Goal: Task Accomplishment & Management: Use online tool/utility

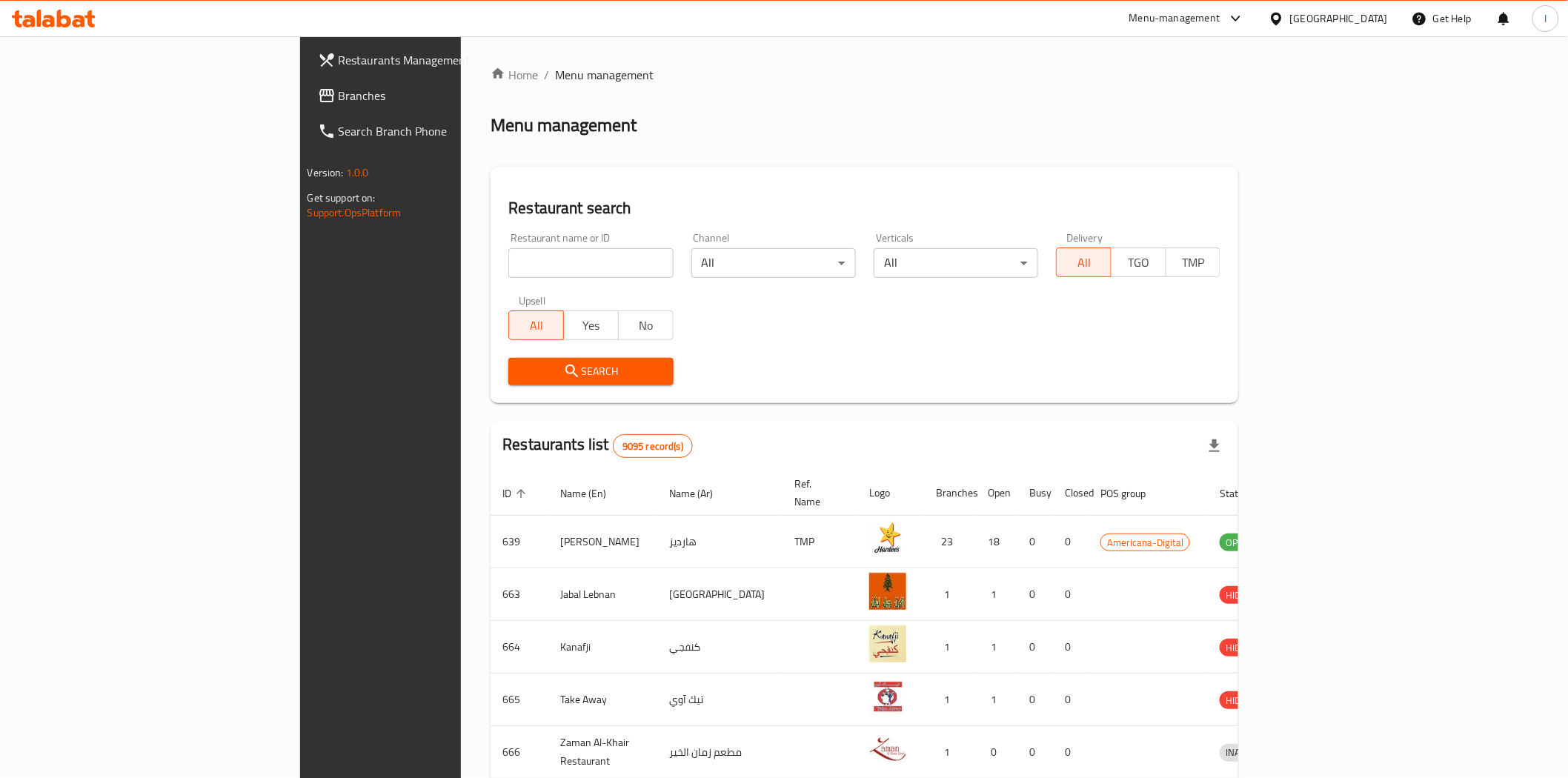
click at [522, 262] on input "search" at bounding box center [590, 263] width 165 height 30
paste input "602012"
type input "602012"
click at [520, 376] on span "Search" at bounding box center [590, 372] width 141 height 19
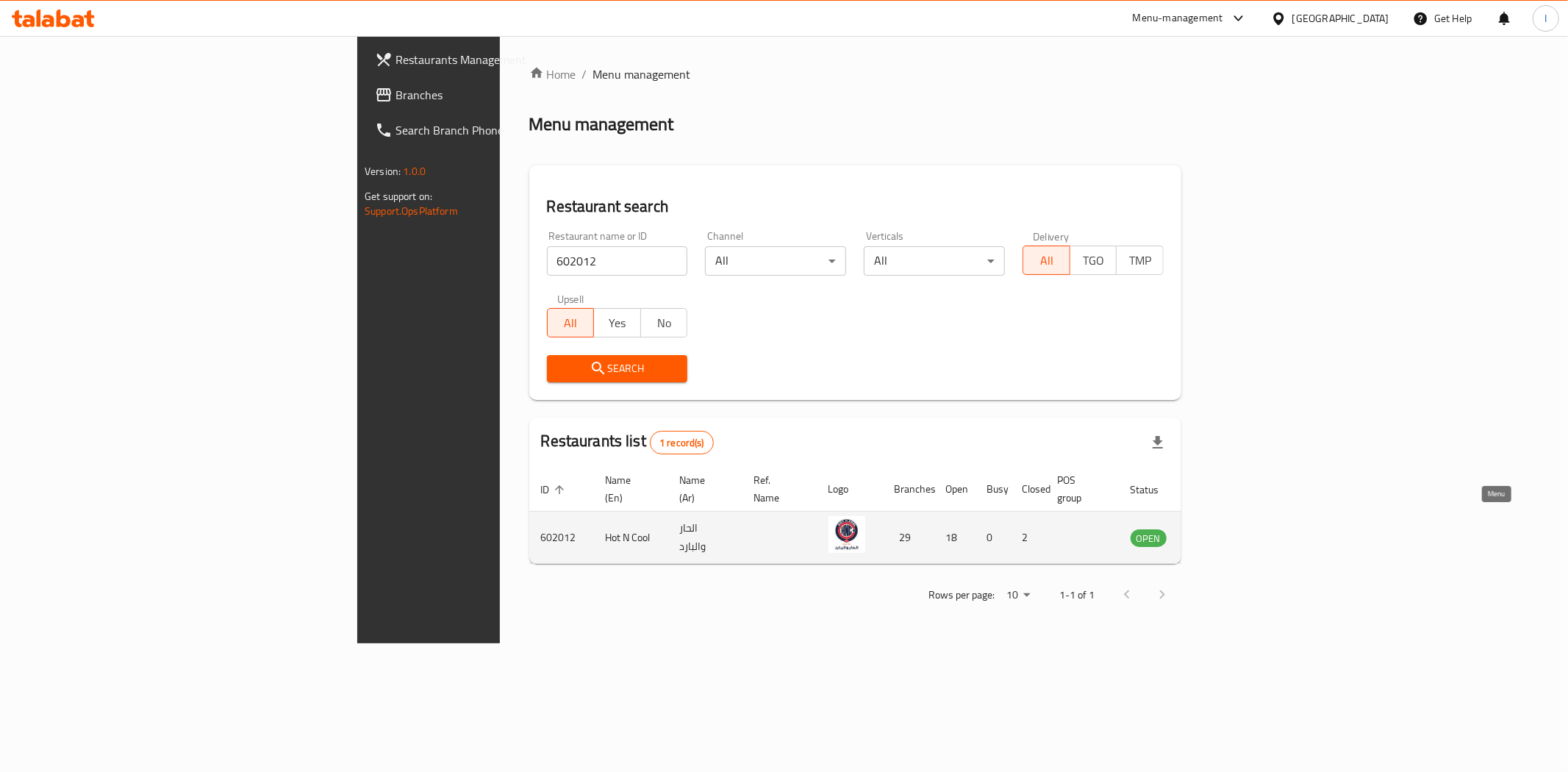
click at [1225, 532] on icon "enhanced table" at bounding box center [1217, 539] width 16 height 13
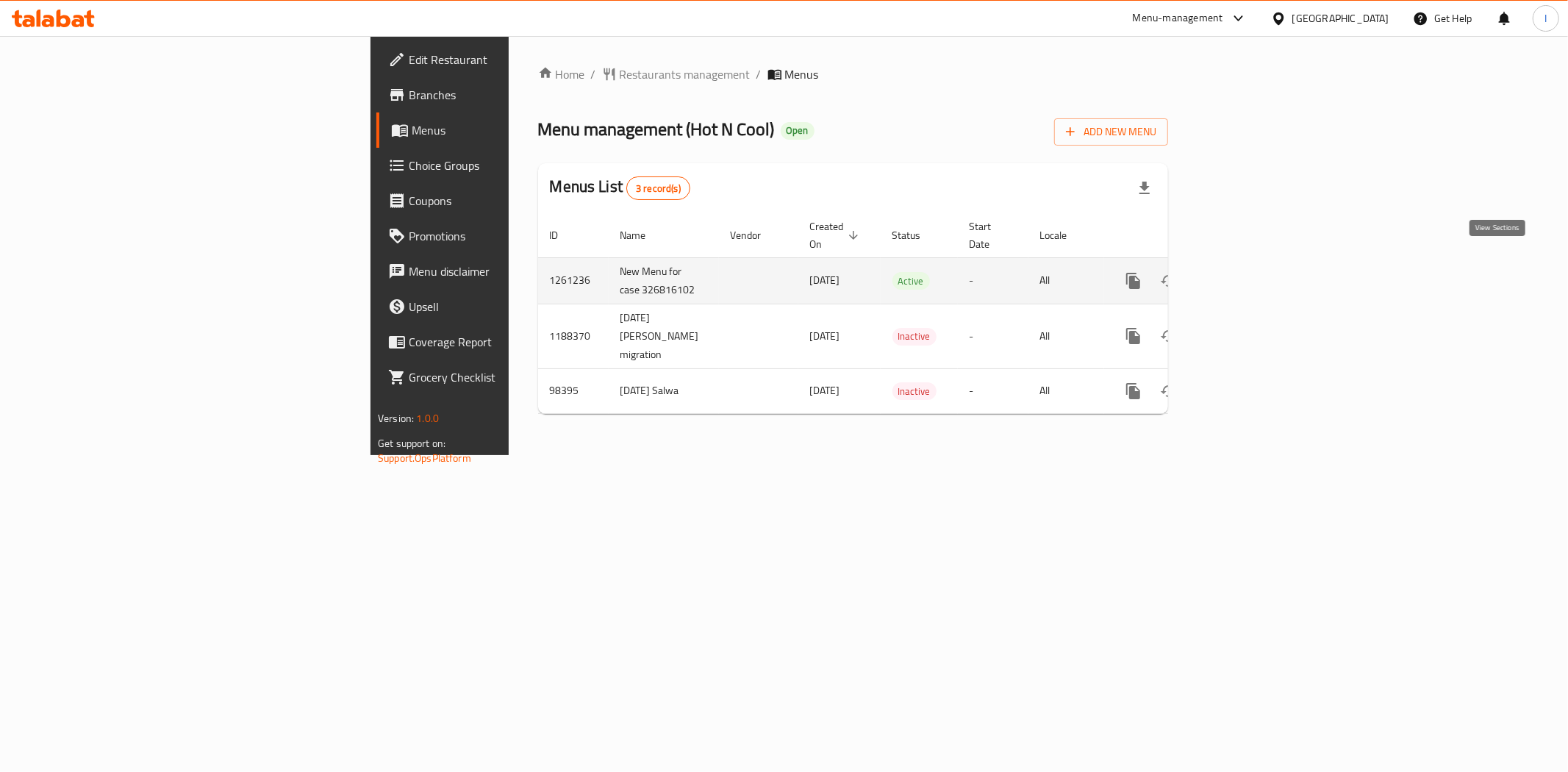
click at [1246, 275] on icon "enhanced table" at bounding box center [1239, 281] width 14 height 14
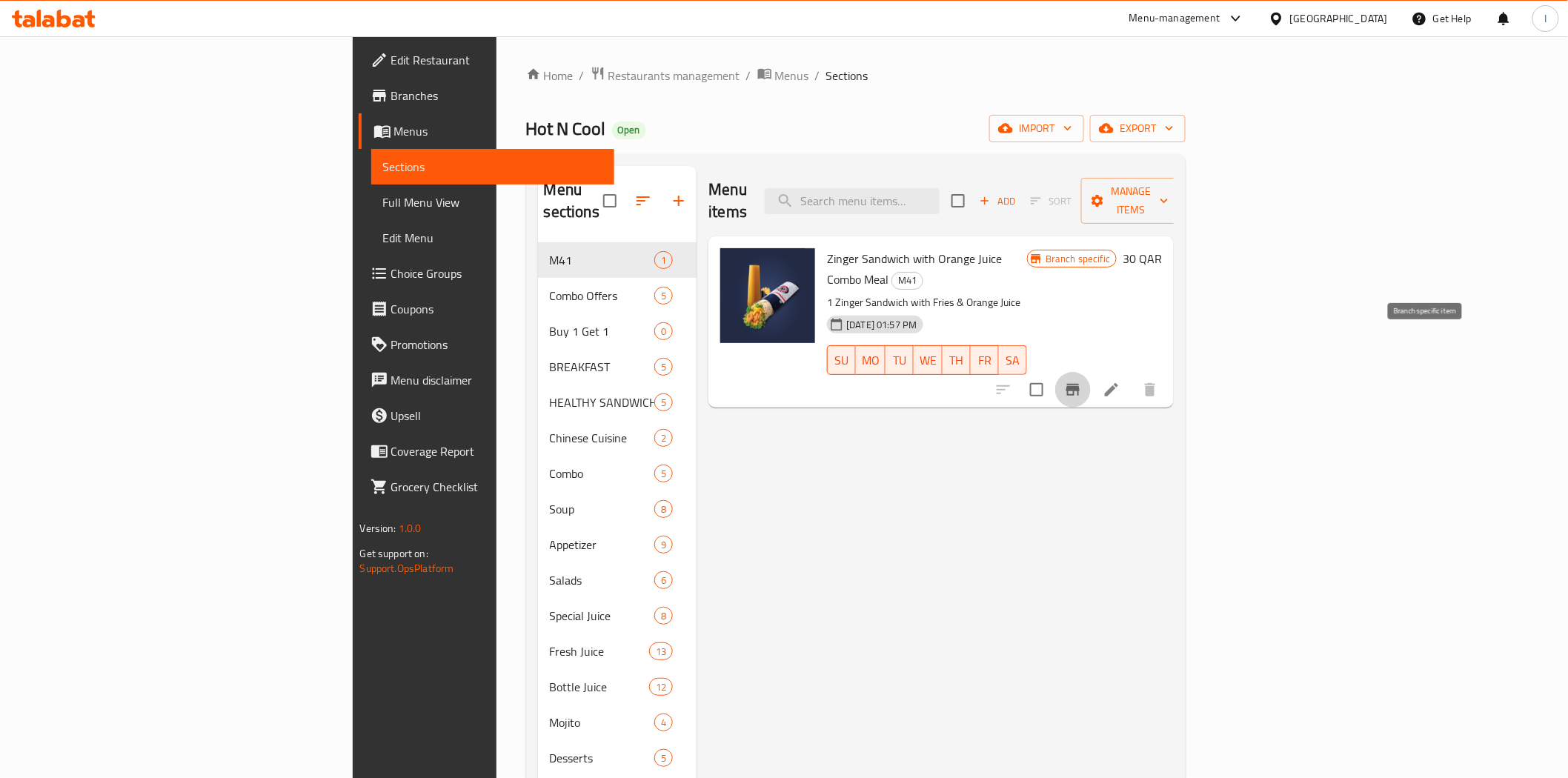
click at [1079, 384] on icon "Branch-specific-item" at bounding box center [1073, 389] width 14 height 12
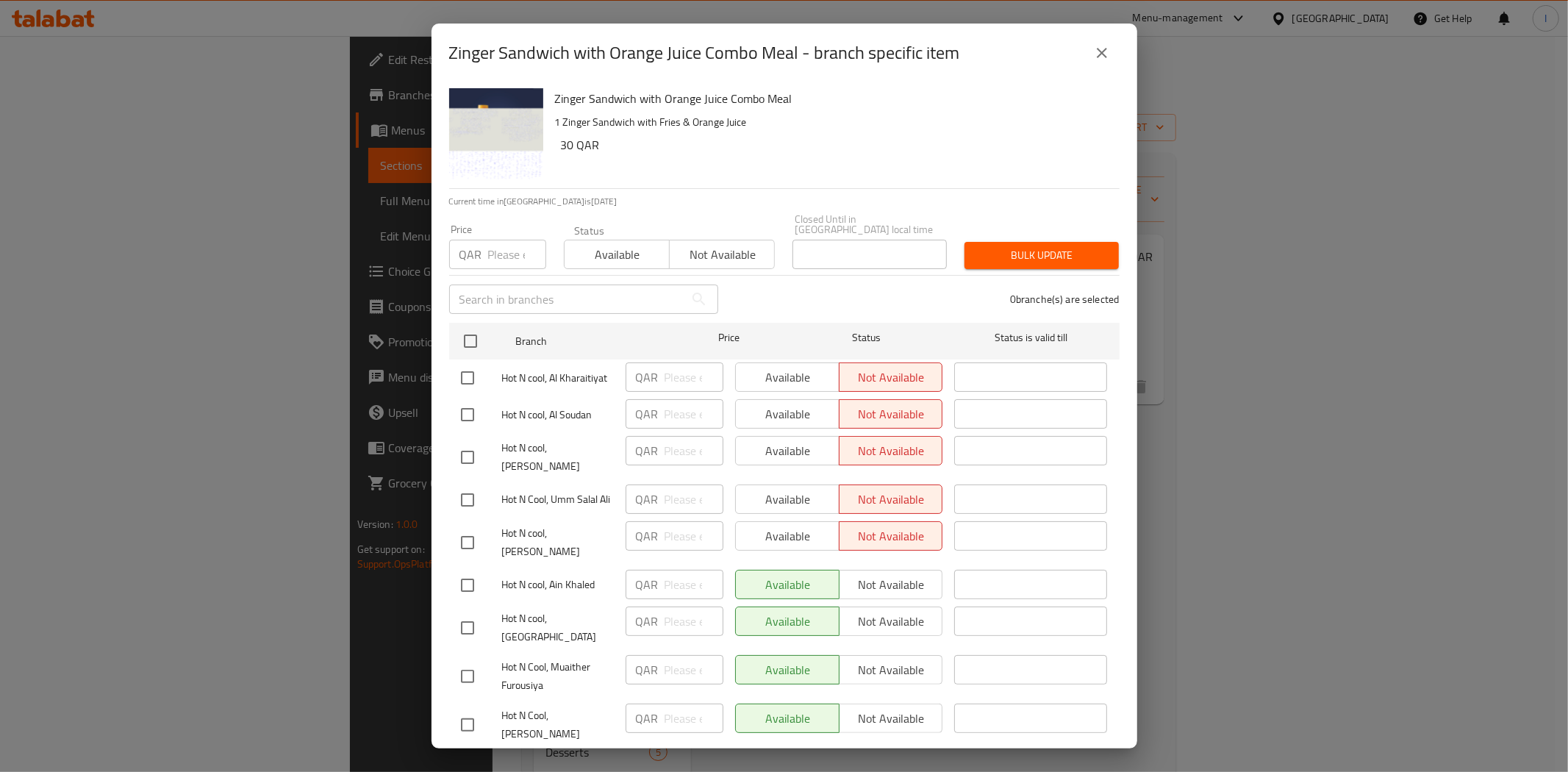
click at [1274, 487] on div "Zinger Sandwich with Orange Juice Combo Meal - branch specific item Zinger Sand…" at bounding box center [784, 386] width 1568 height 772
drag, startPoint x: 1104, startPoint y: 57, endPoint x: 1100, endPoint y: 105, distance: 48.2
click at [1101, 77] on div "Zinger Sandwich with Orange Juice Combo Meal - branch specific item" at bounding box center [784, 53] width 705 height 59
click at [1108, 50] on icon "close" at bounding box center [1102, 53] width 18 height 18
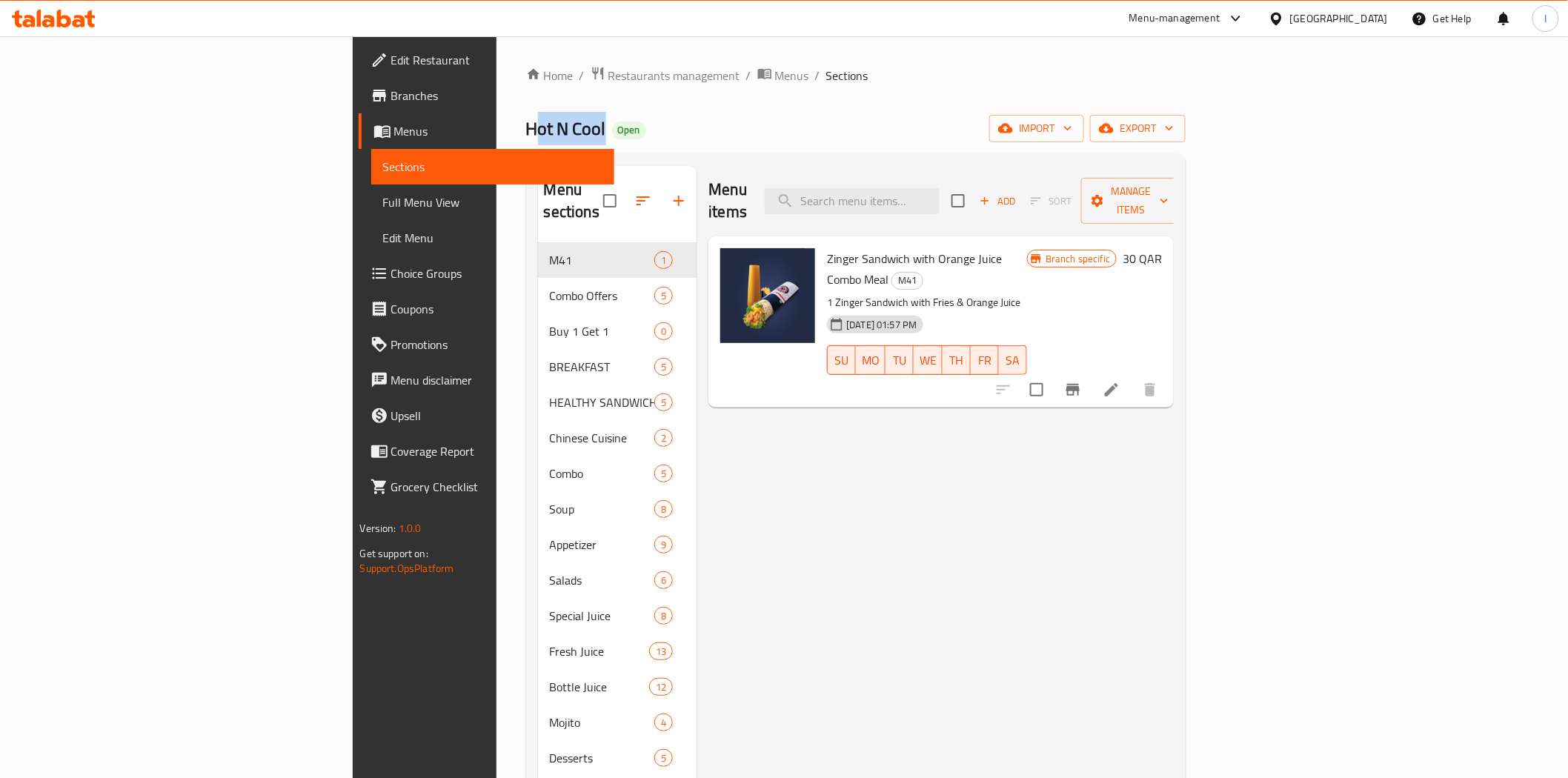
drag, startPoint x: 369, startPoint y: 128, endPoint x: 298, endPoint y: 124, distance: 71.1
click at [526, 124] on span "Hot N Cool" at bounding box center [566, 128] width 80 height 33
click at [47, 10] on icon at bounding box center [54, 19] width 84 height 18
